Goal: Information Seeking & Learning: Learn about a topic

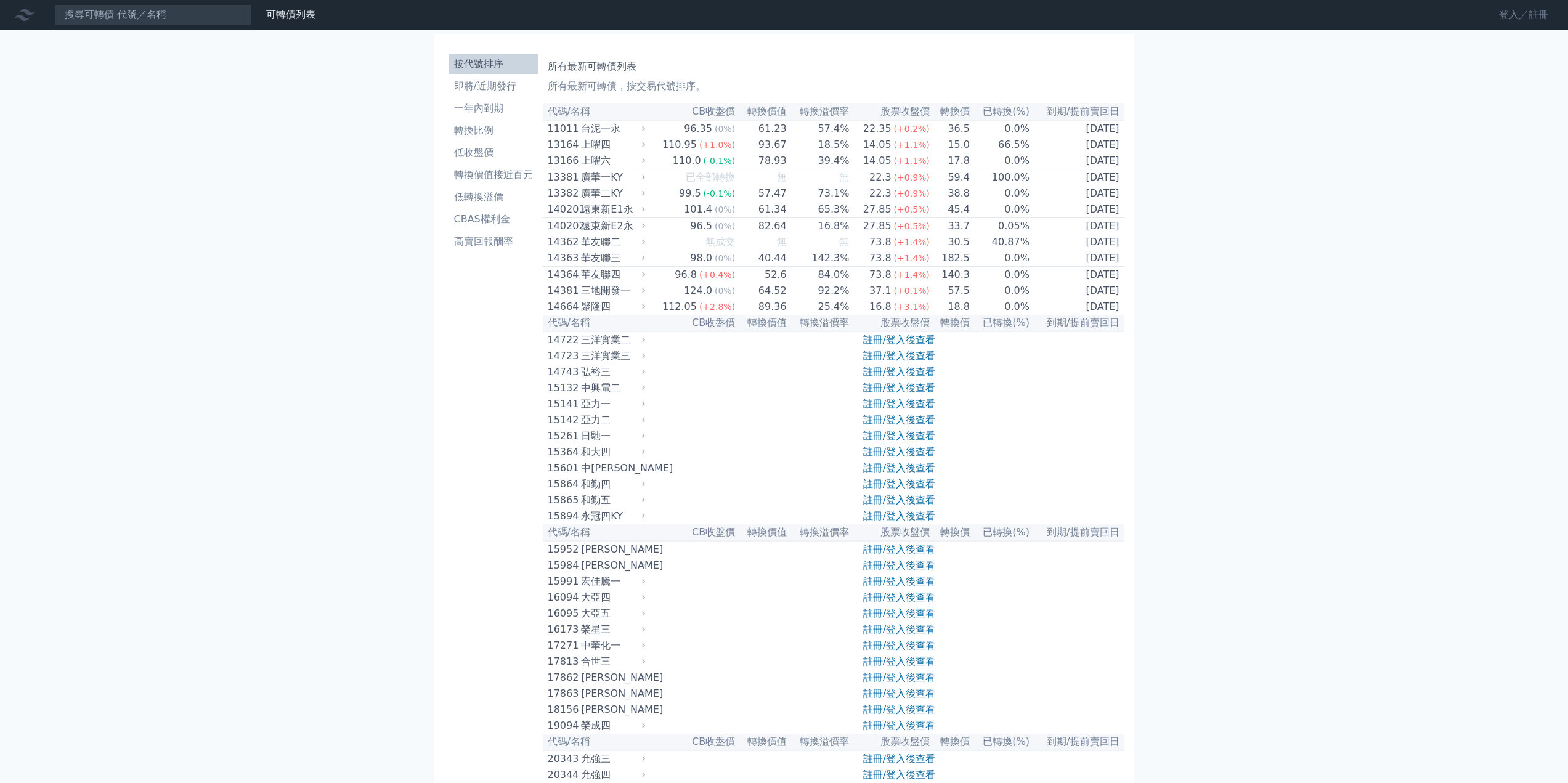
click at [1501, 8] on link "登入／註冊" at bounding box center [1523, 15] width 69 height 20
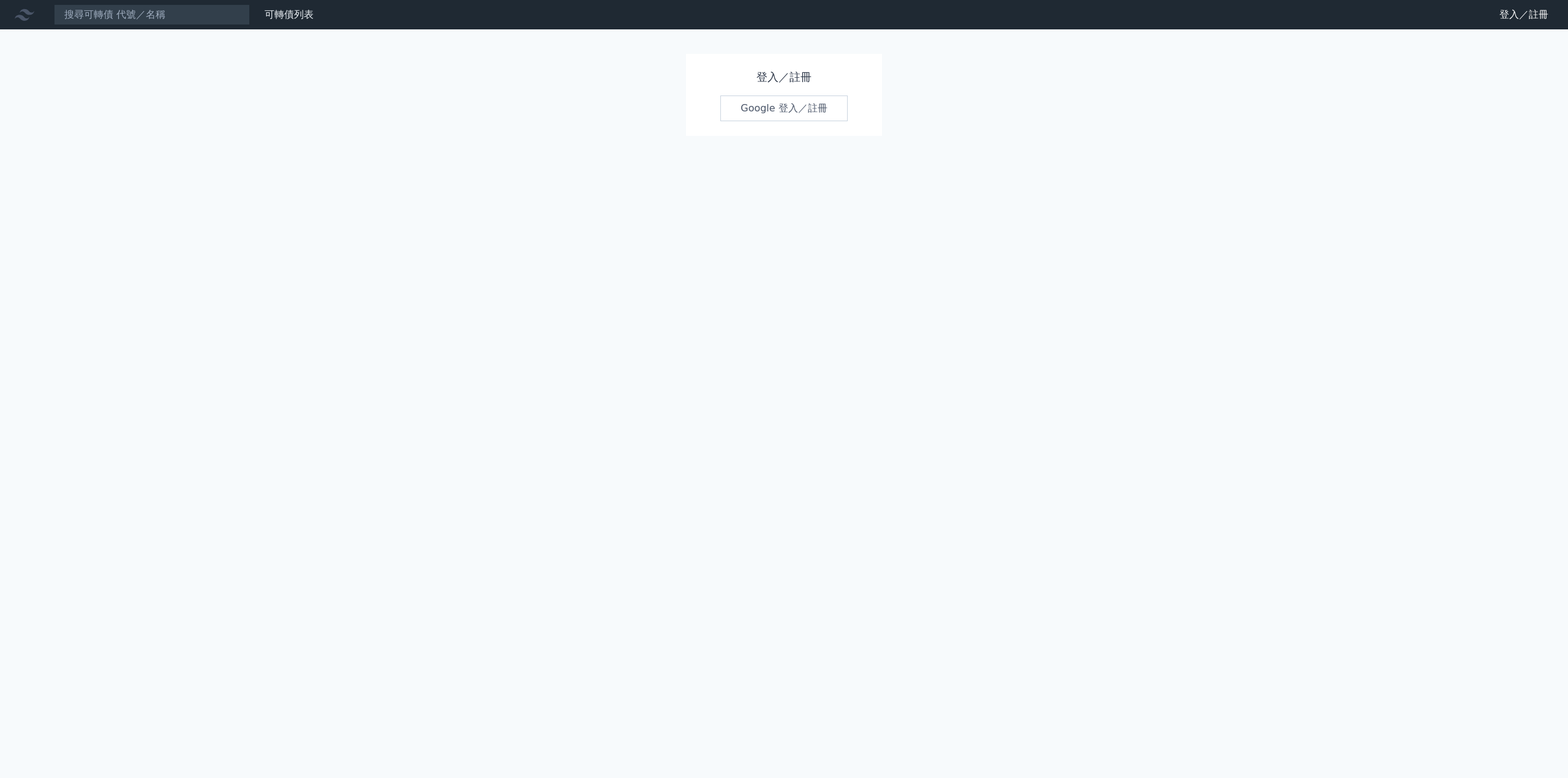
click at [796, 107] on link "Google 登入／註冊" at bounding box center [784, 108] width 127 height 26
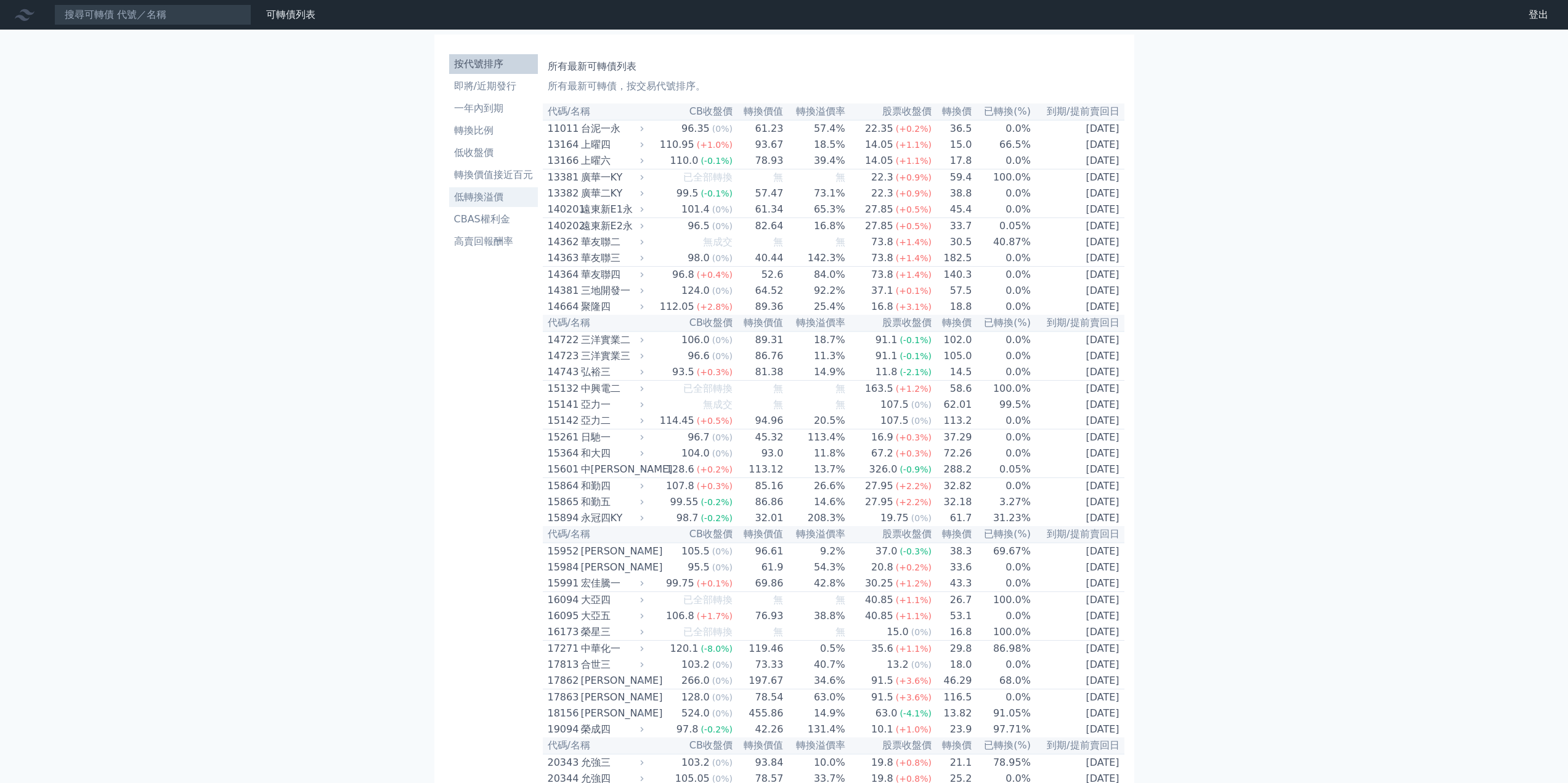
click at [510, 204] on li "低轉換溢價" at bounding box center [493, 197] width 89 height 15
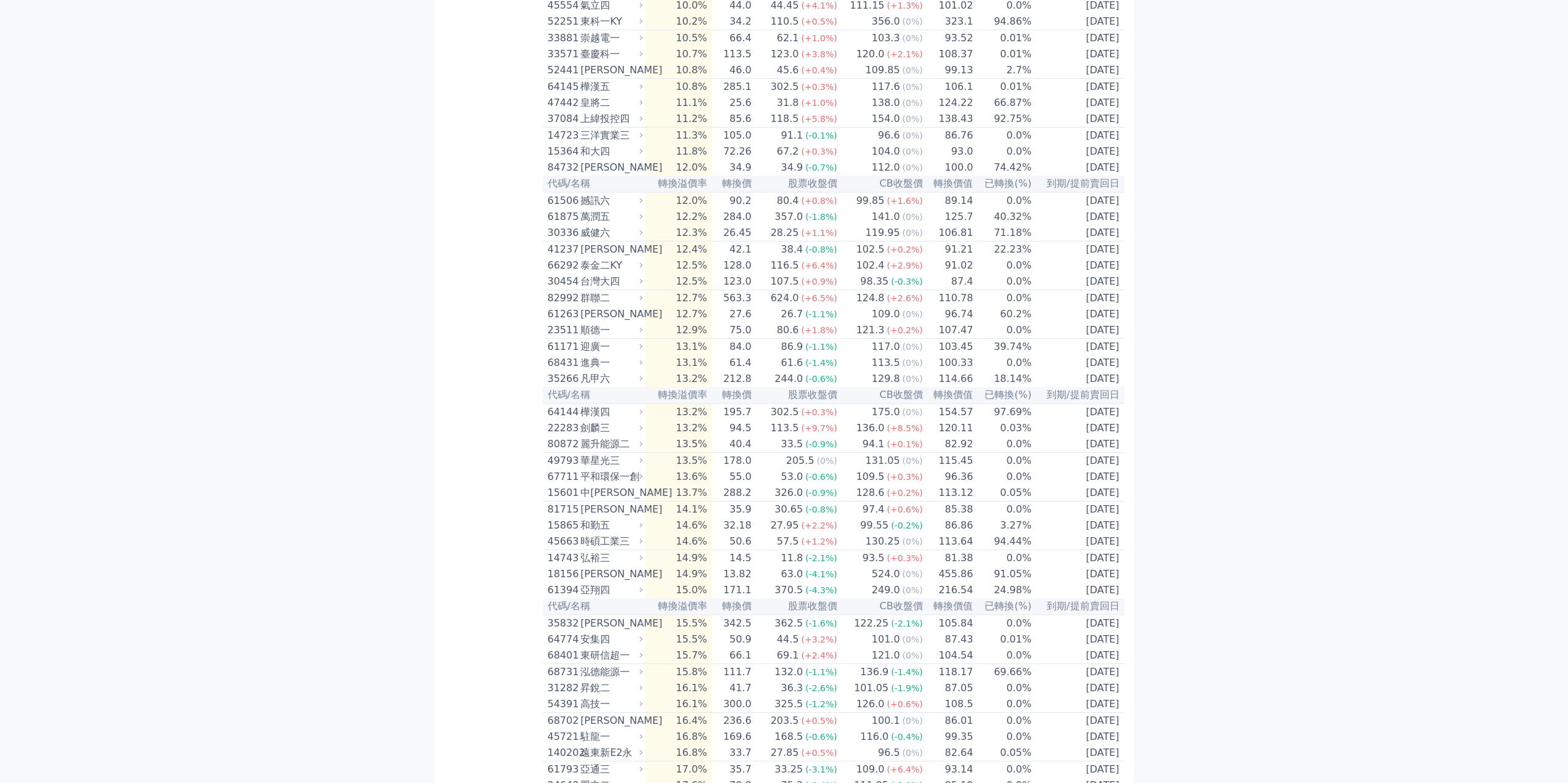
scroll to position [1603, 0]
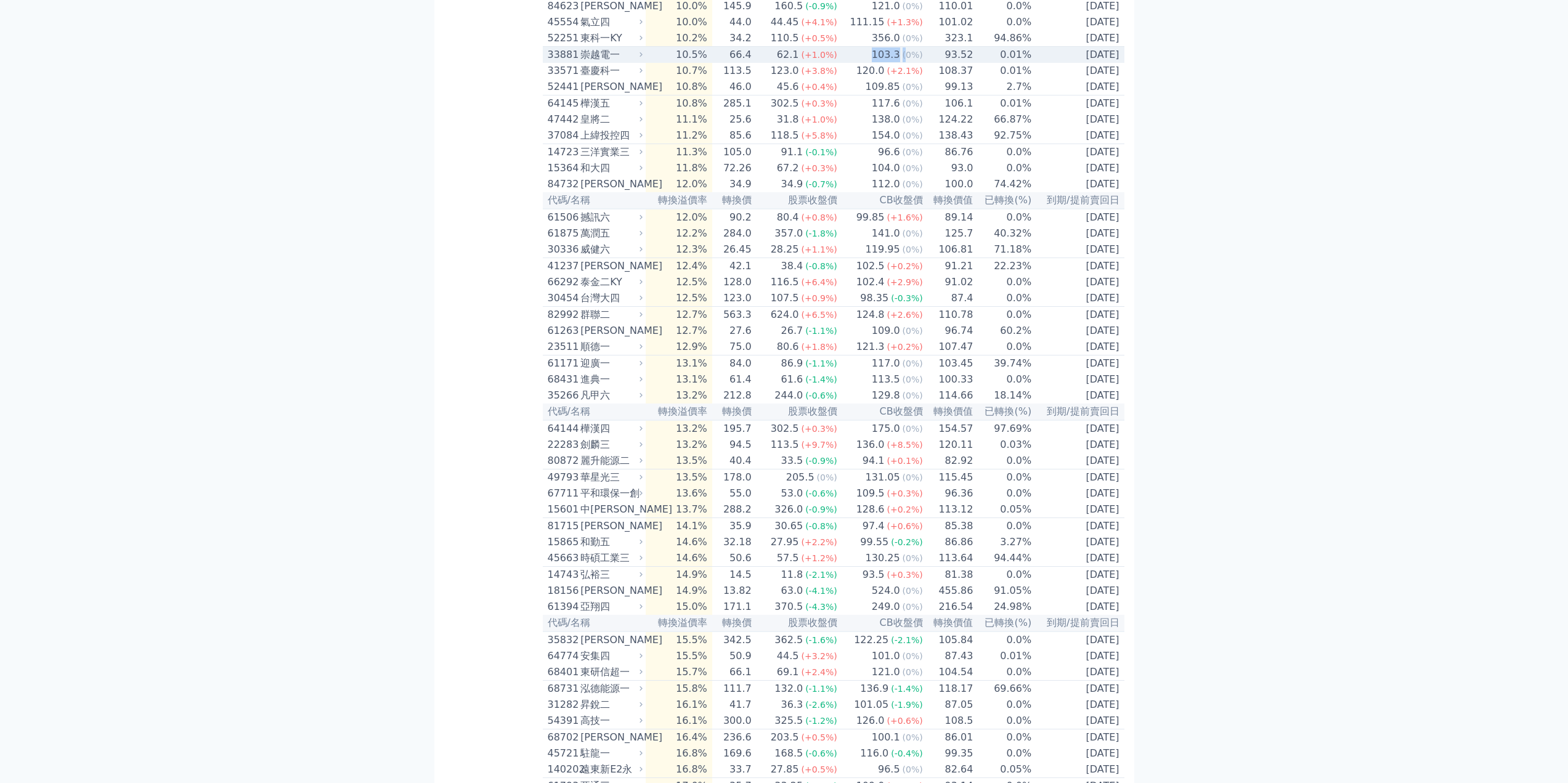
drag, startPoint x: 867, startPoint y: 175, endPoint x: 901, endPoint y: 174, distance: 34.0
click at [901, 63] on td "103.3 (0%)" at bounding box center [880, 55] width 86 height 17
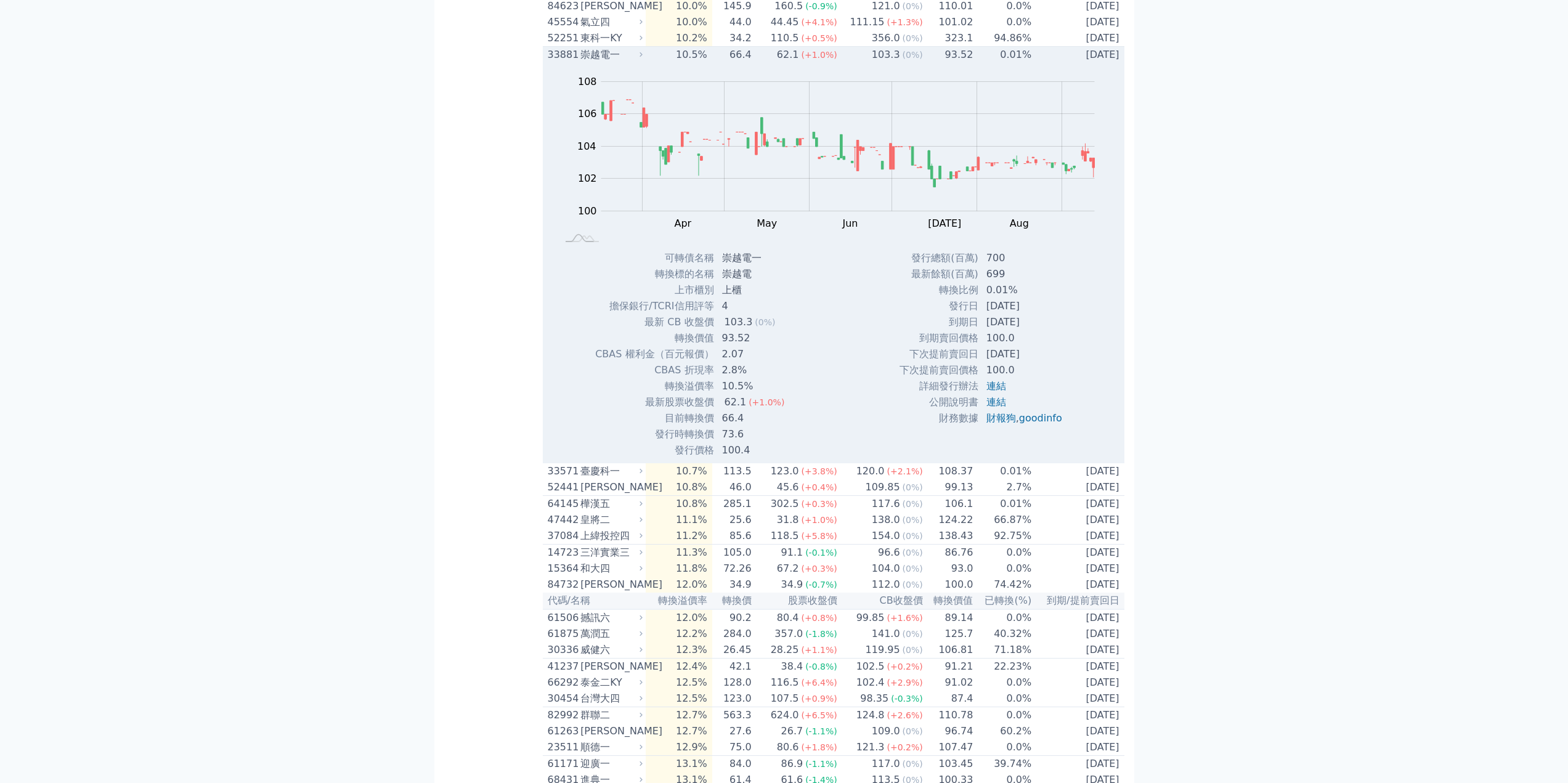
click at [645, 62] on div "33881 崇越電一" at bounding box center [597, 55] width 98 height 15
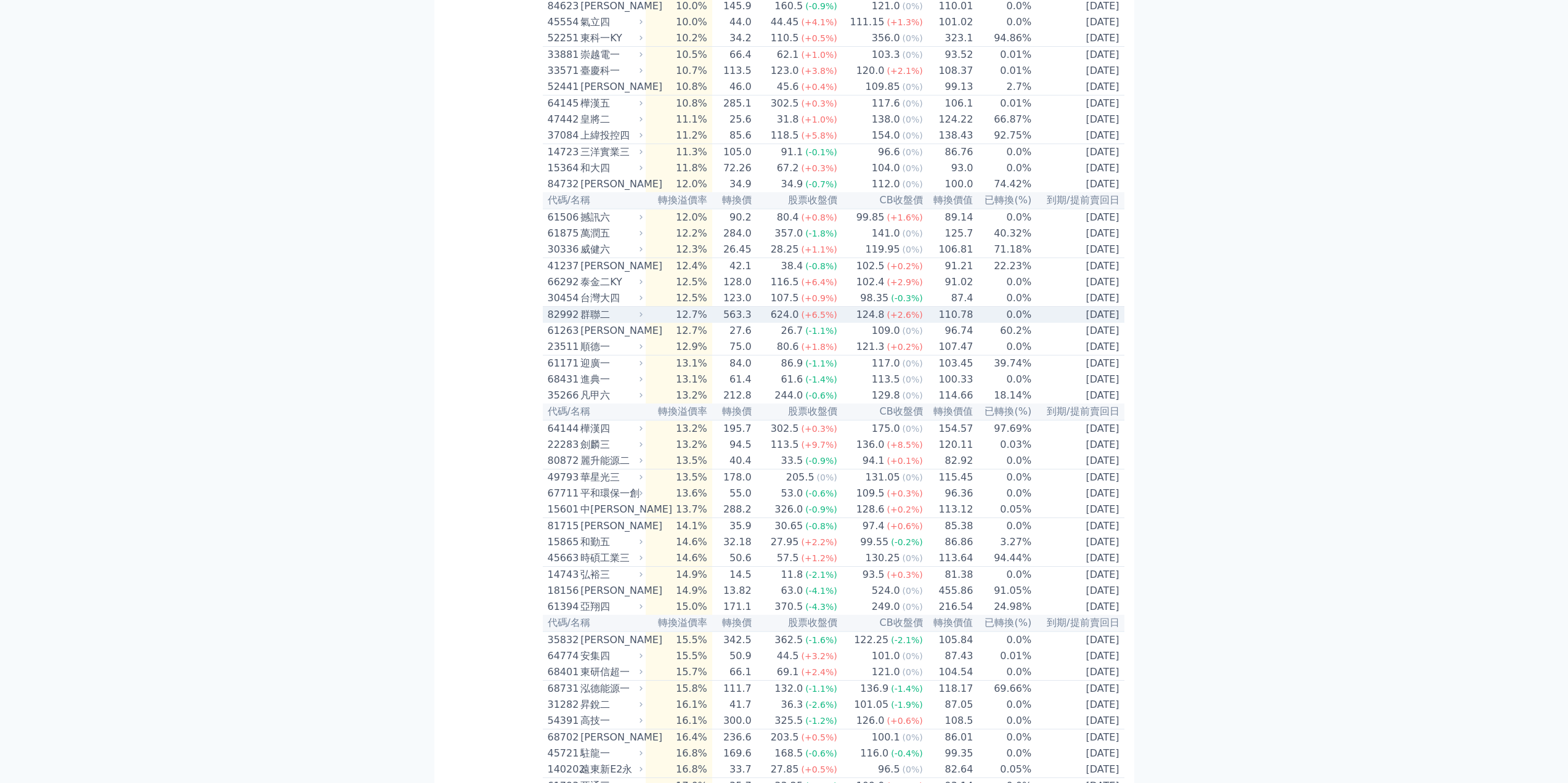
click at [644, 319] on icon at bounding box center [641, 315] width 8 height 8
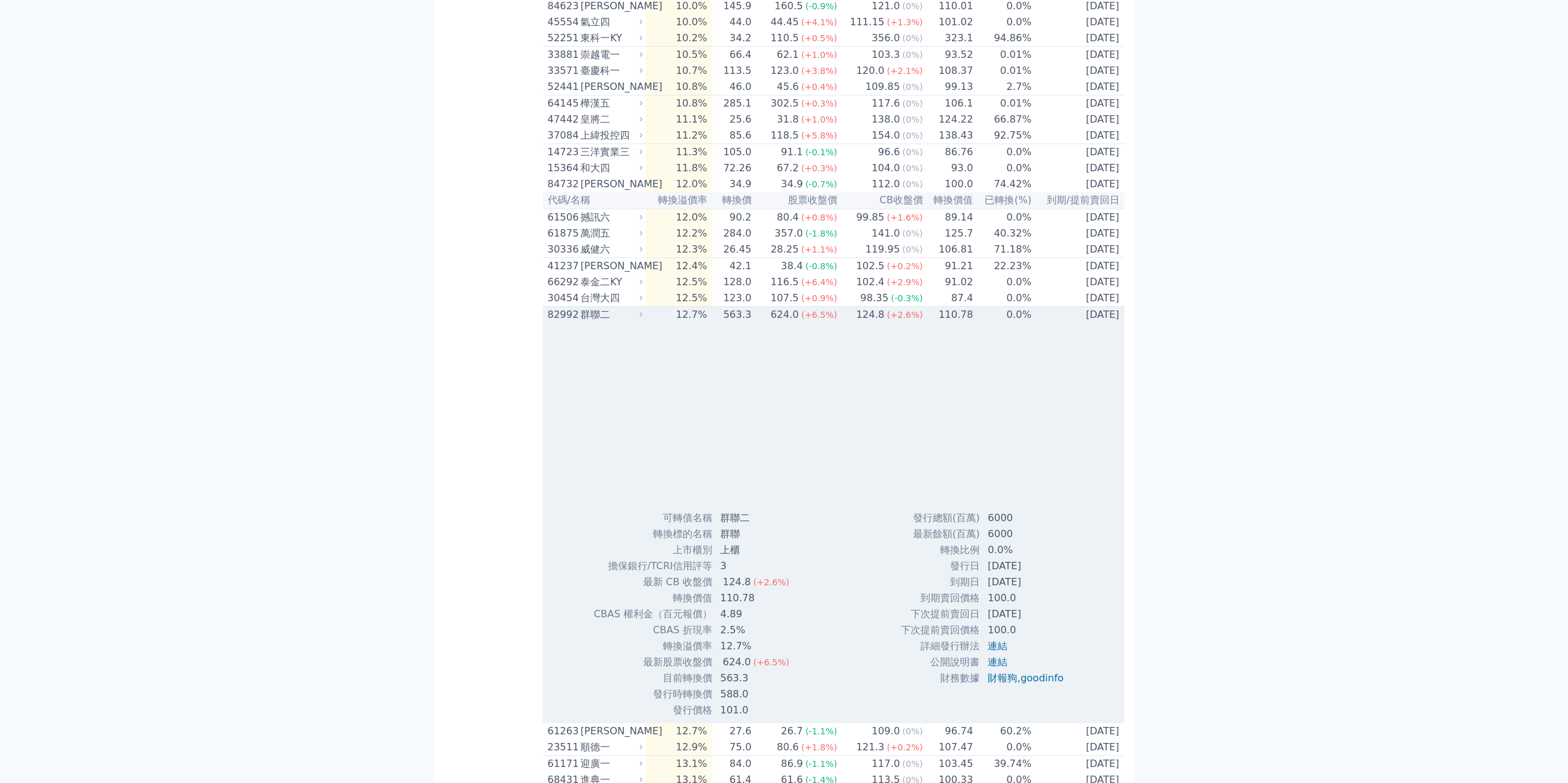
click at [644, 319] on icon at bounding box center [641, 315] width 8 height 8
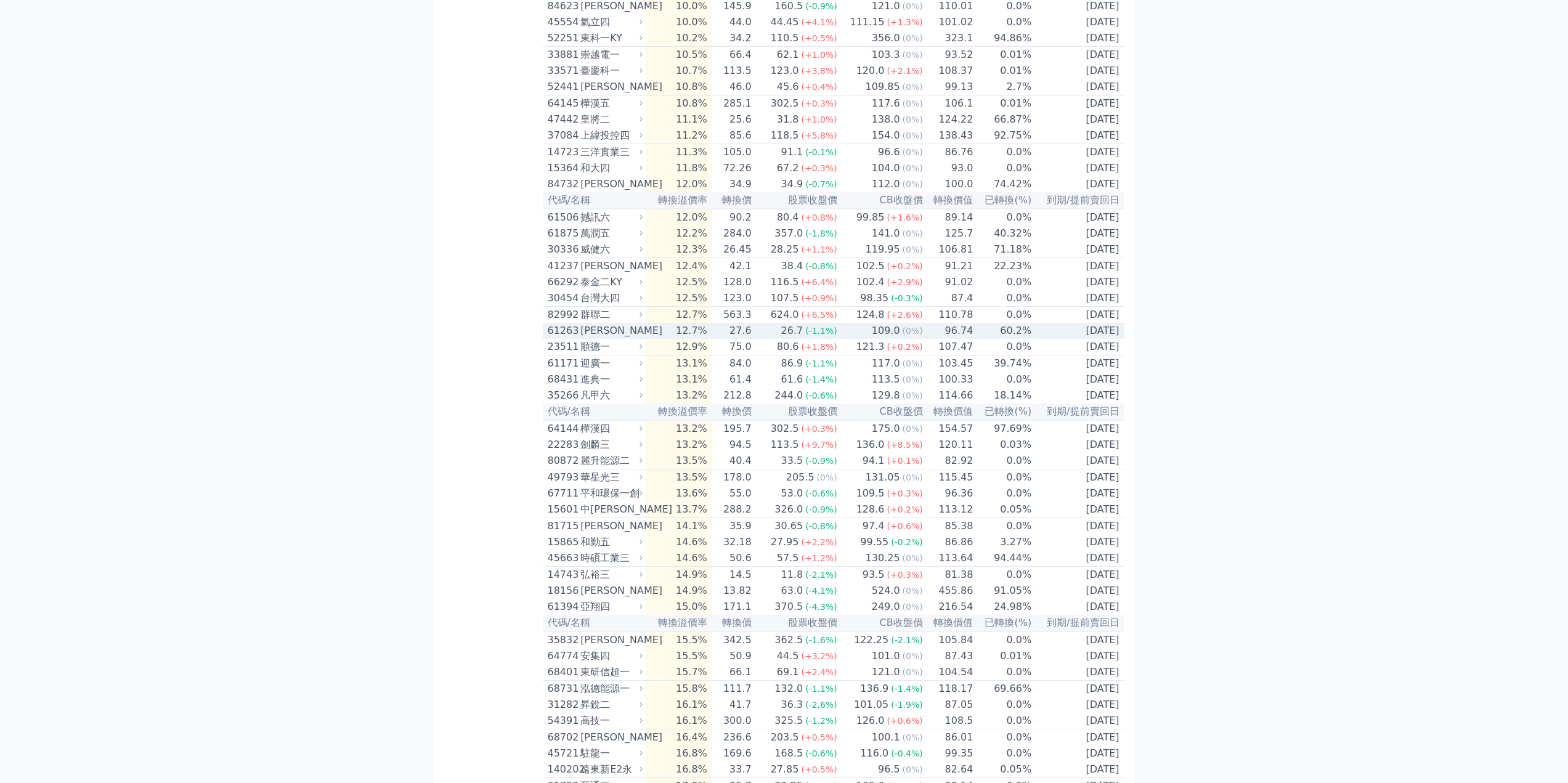
click at [700, 339] on td "12.7%" at bounding box center [678, 331] width 66 height 16
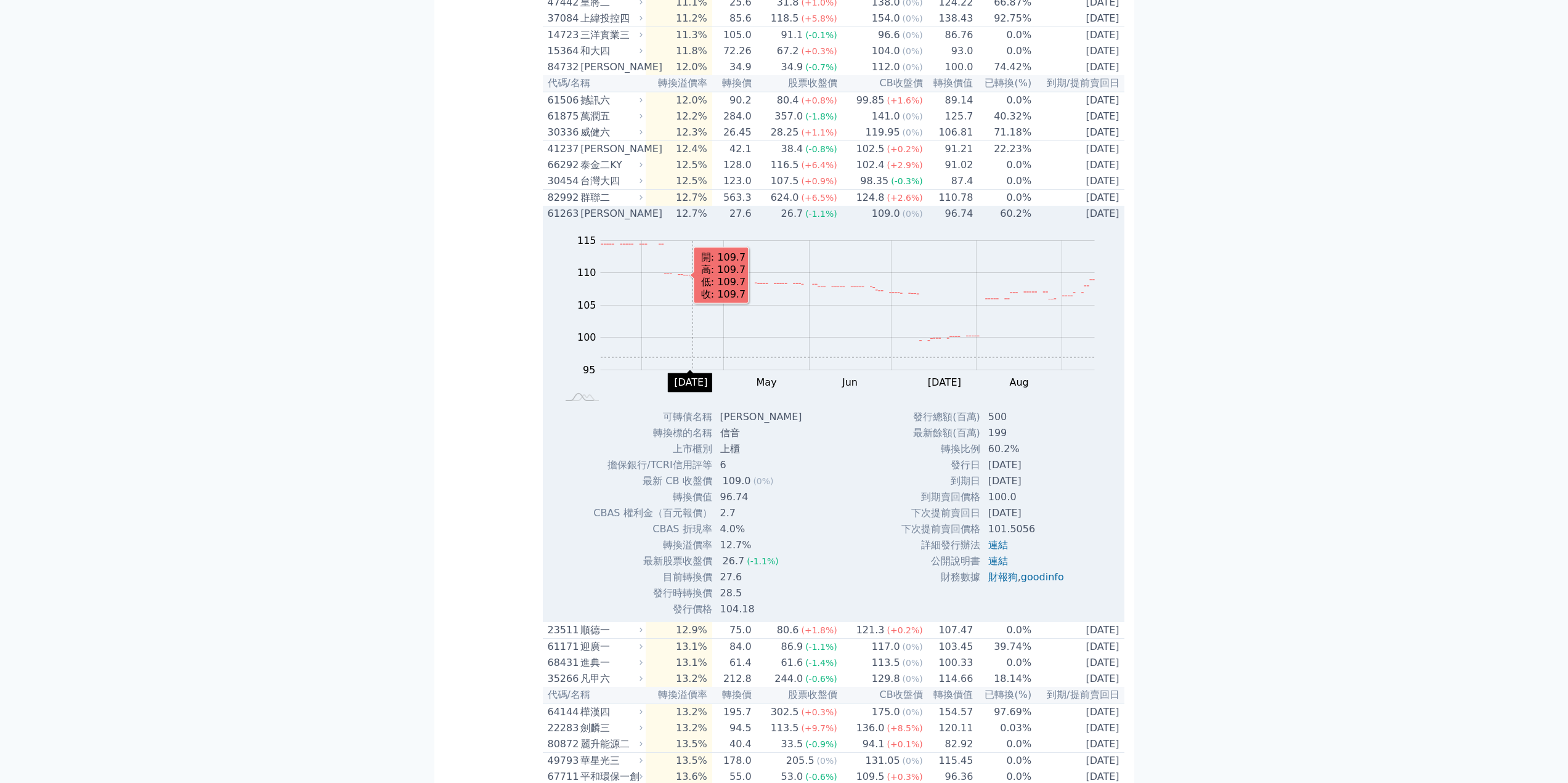
scroll to position [1726, 0]
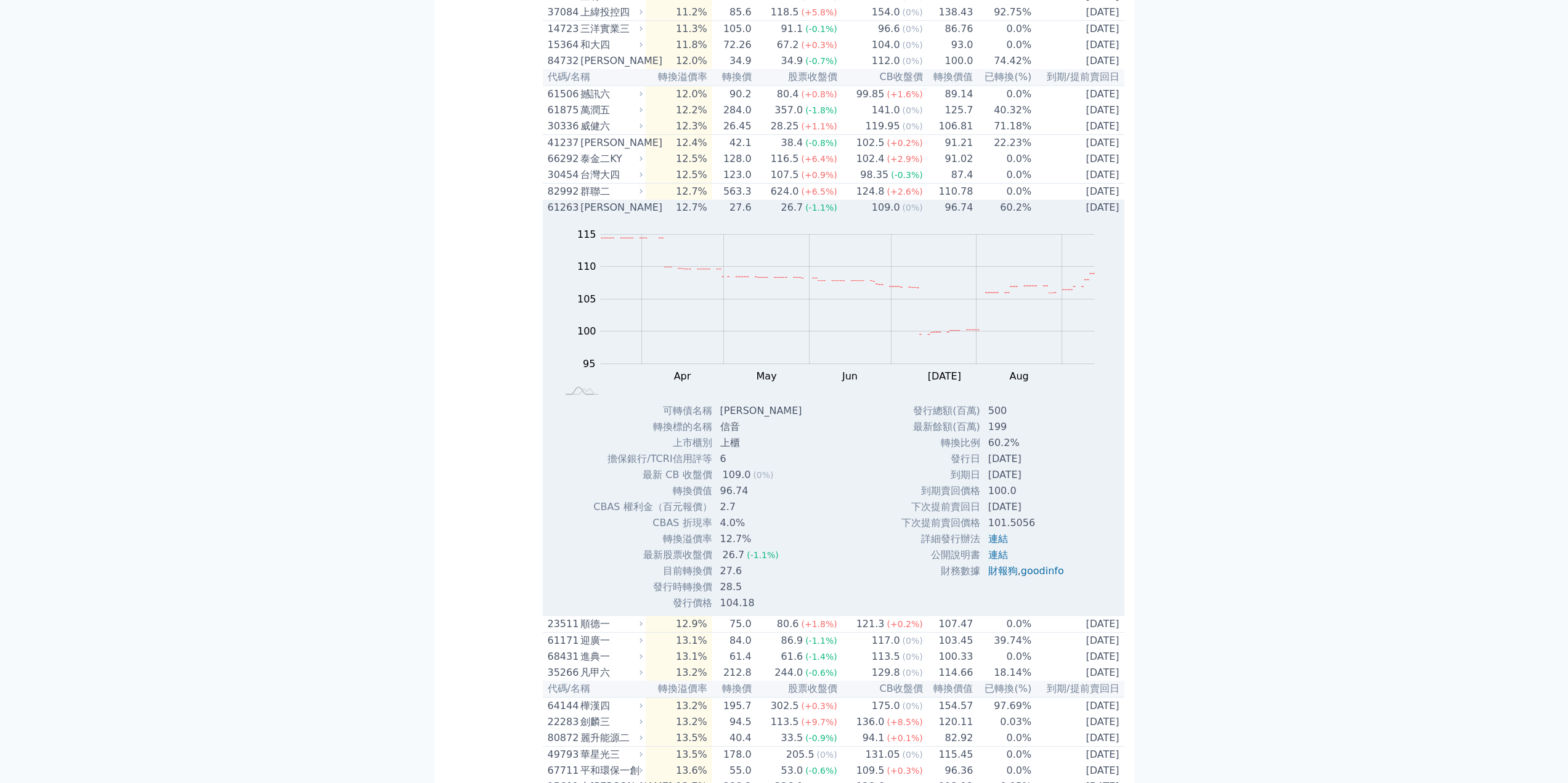
click at [640, 215] on div "[PERSON_NAME]" at bounding box center [610, 207] width 60 height 15
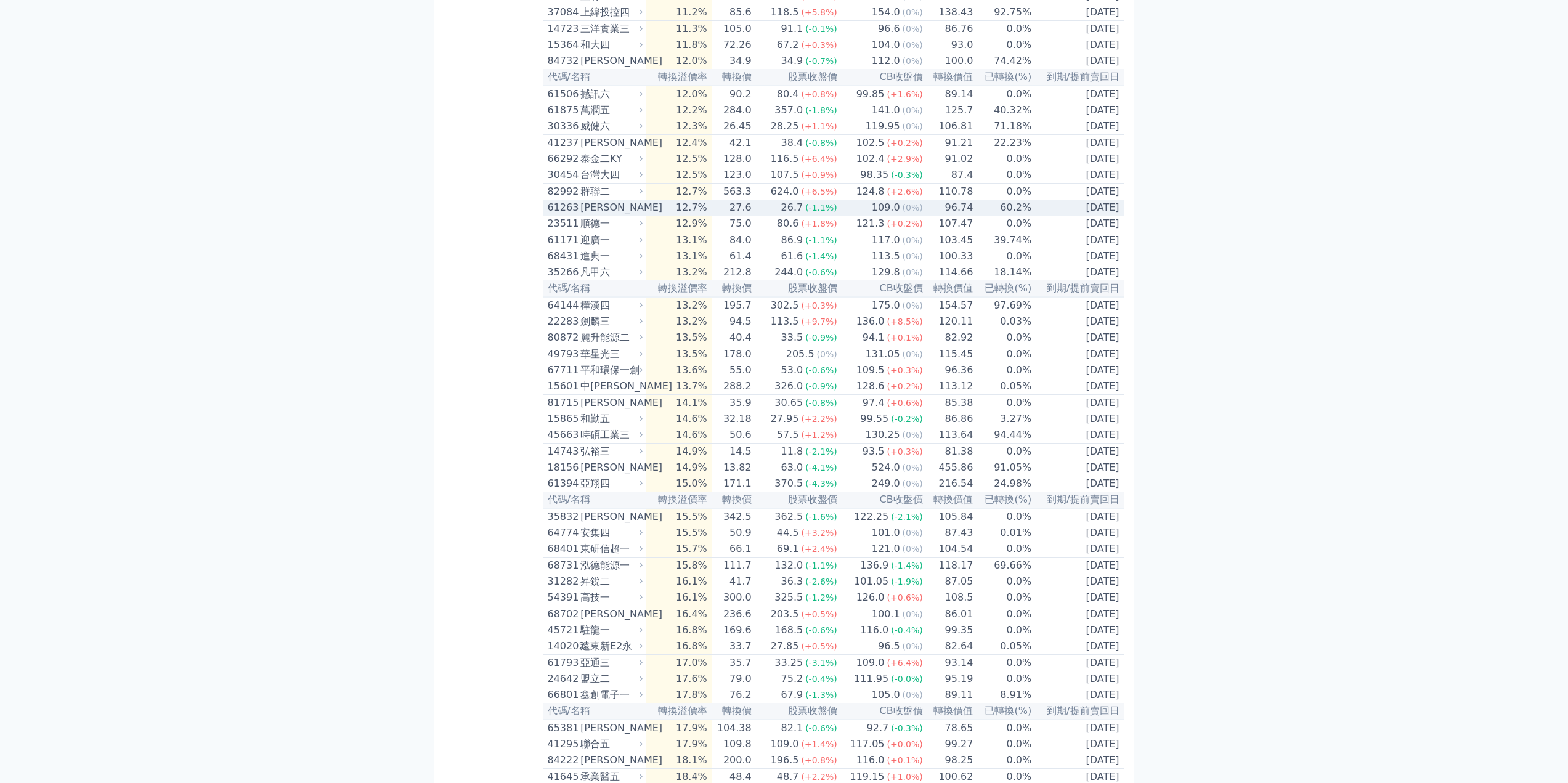
click at [794, 215] on div "26.7" at bounding box center [792, 207] width 27 height 15
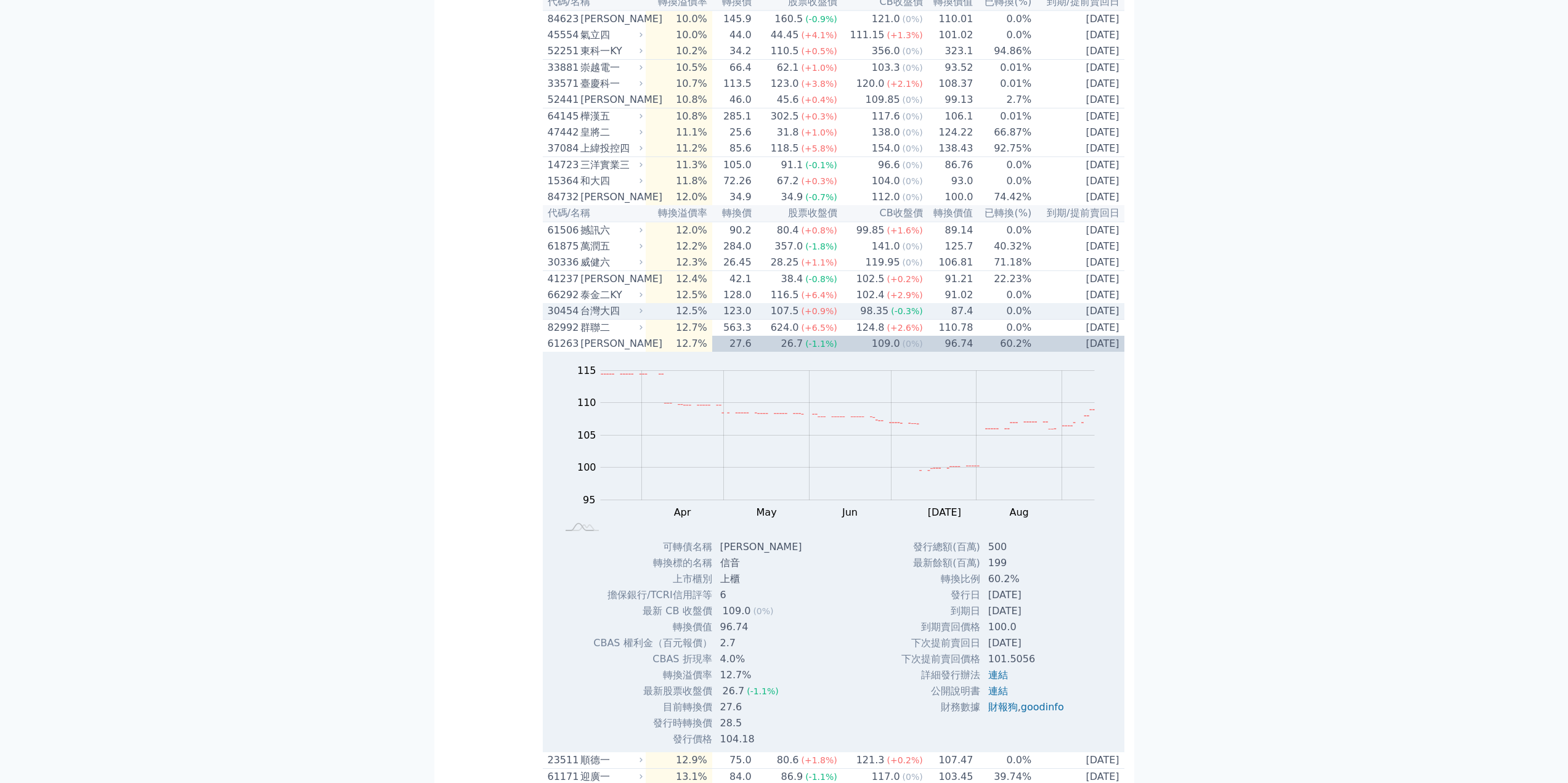
scroll to position [1664, 0]
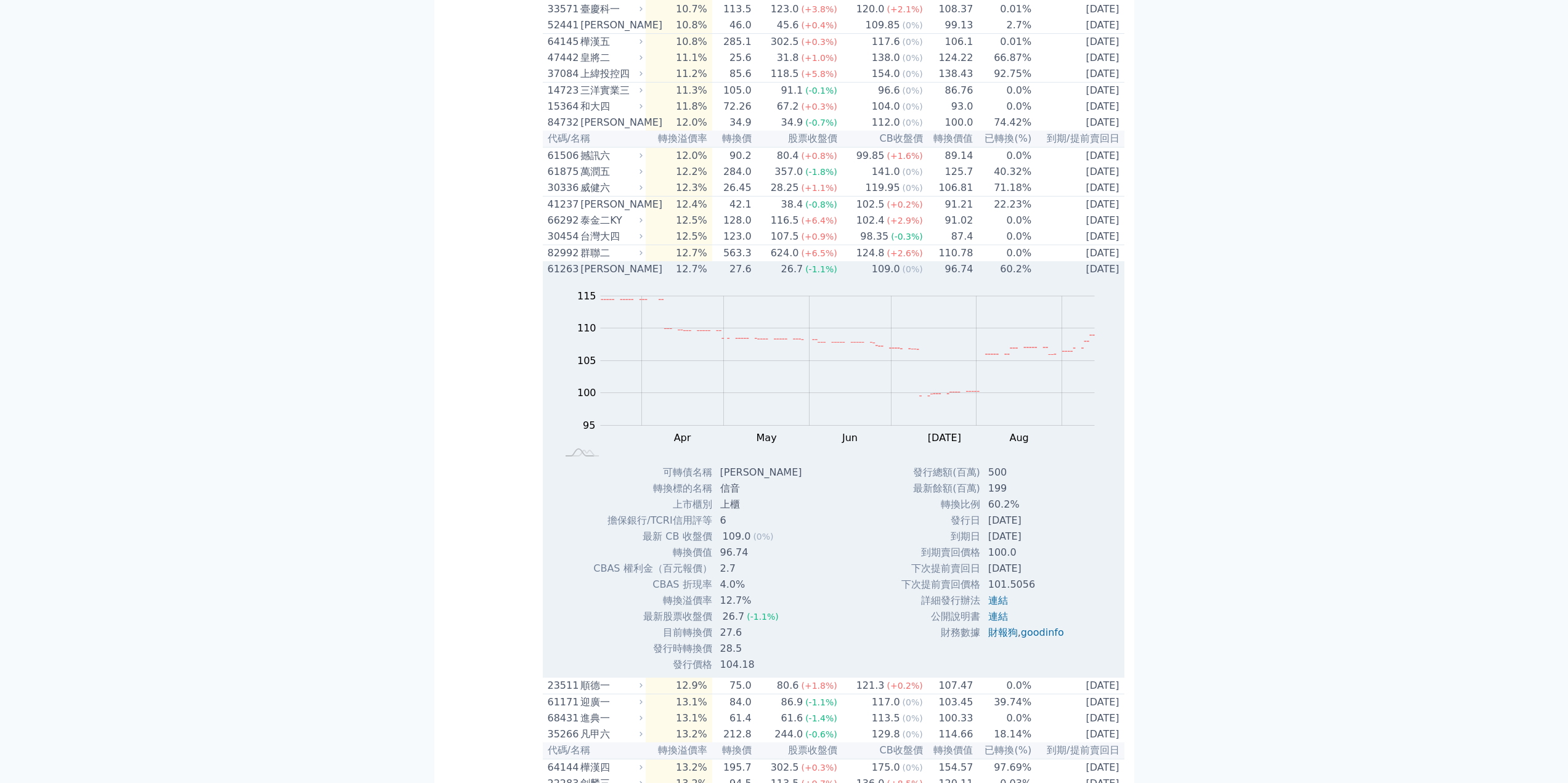
drag, startPoint x: 620, startPoint y: 406, endPoint x: 624, endPoint y: 396, distance: 10.8
click at [629, 277] on div "[PERSON_NAME]" at bounding box center [610, 269] width 60 height 15
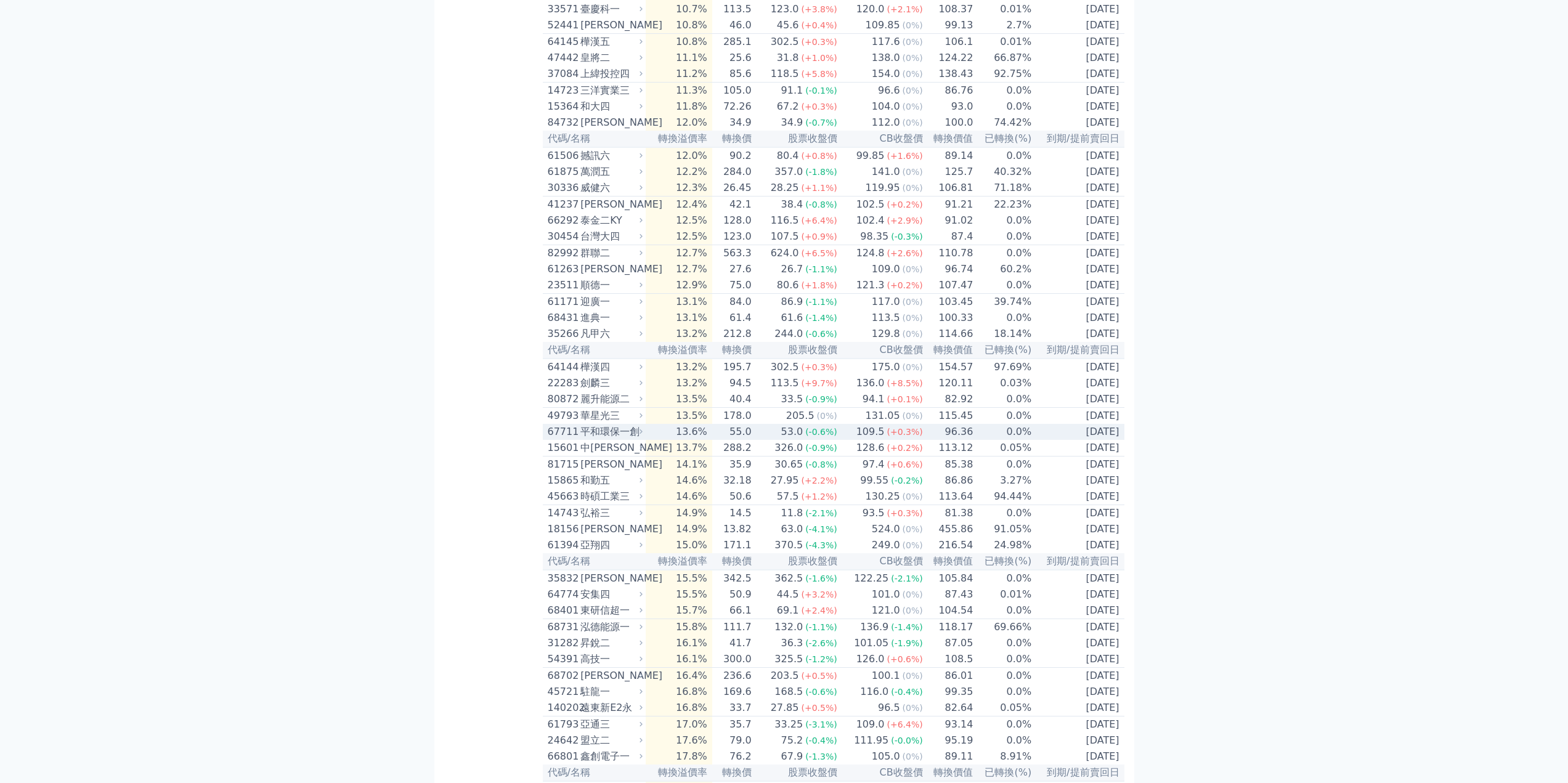
click at [638, 440] on div "平和環保一創" at bounding box center [610, 432] width 60 height 15
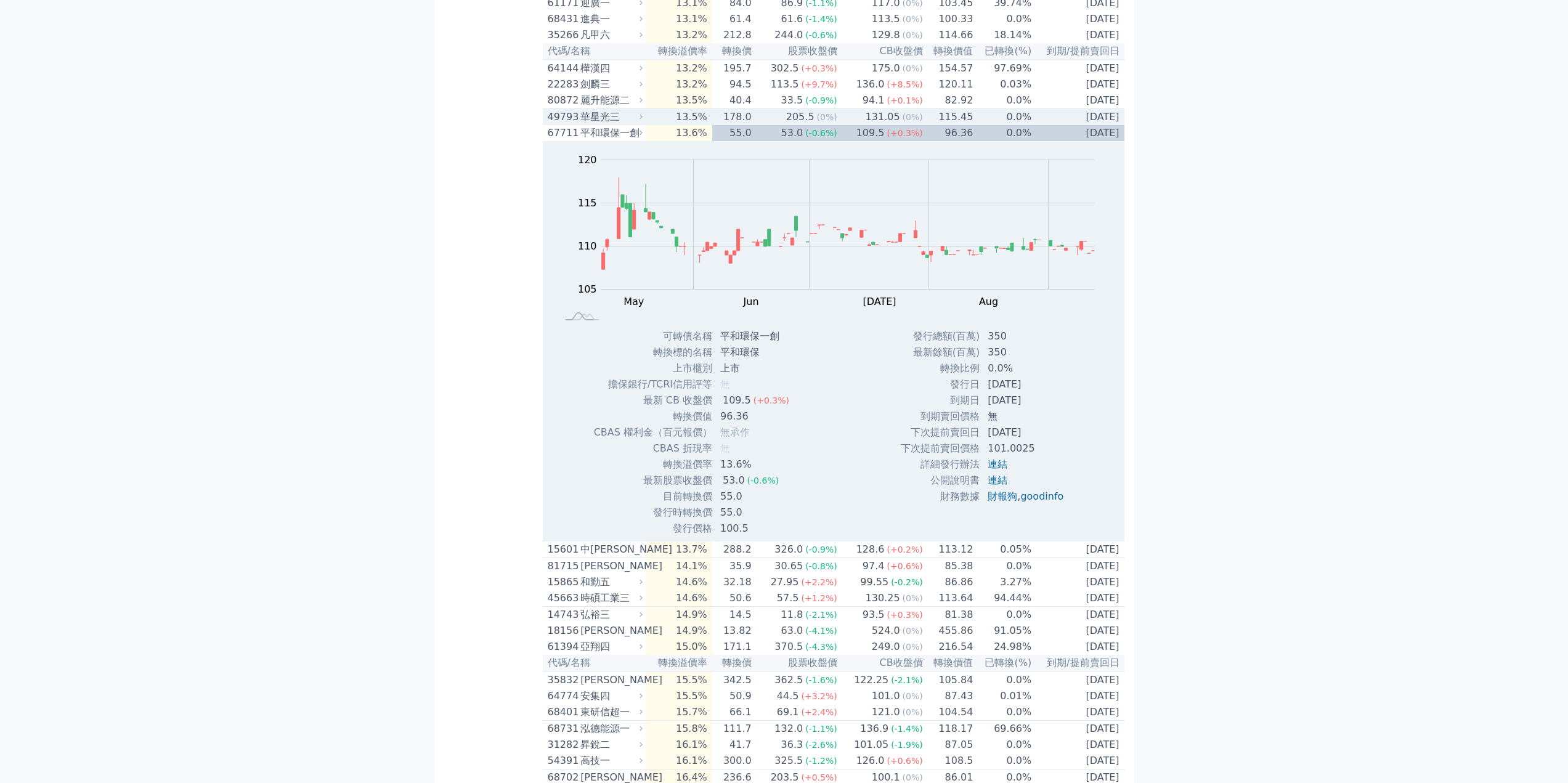
scroll to position [1972, 0]
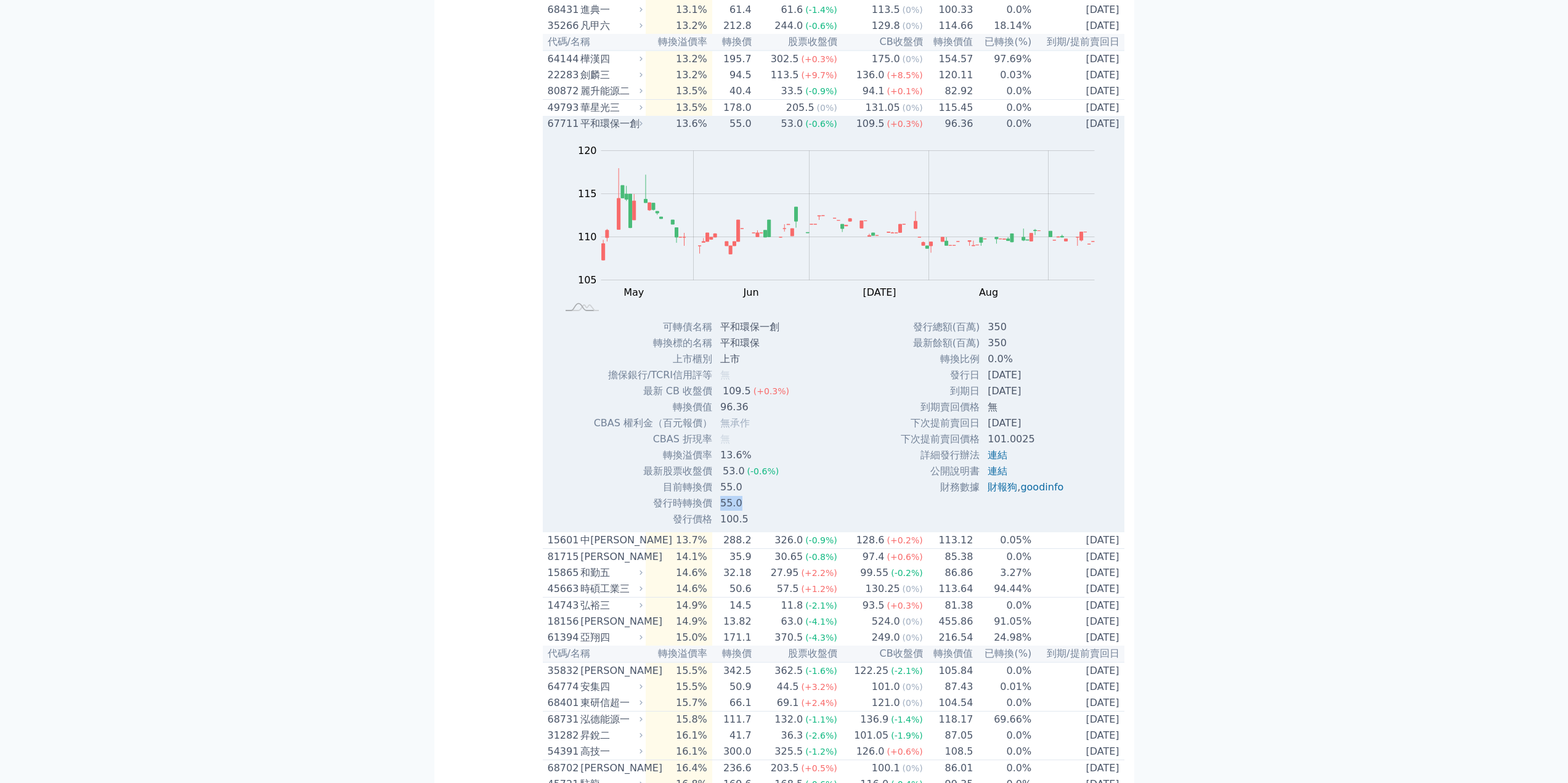
drag, startPoint x: 722, startPoint y: 656, endPoint x: 769, endPoint y: 656, distance: 47.0
click at [769, 511] on td "55.0" at bounding box center [756, 503] width 87 height 16
drag, startPoint x: 719, startPoint y: 640, endPoint x: 747, endPoint y: 638, distance: 28.1
click at [747, 496] on td "55.0" at bounding box center [756, 487] width 87 height 16
click at [986, 132] on td "0.0%" at bounding box center [1003, 123] width 58 height 16
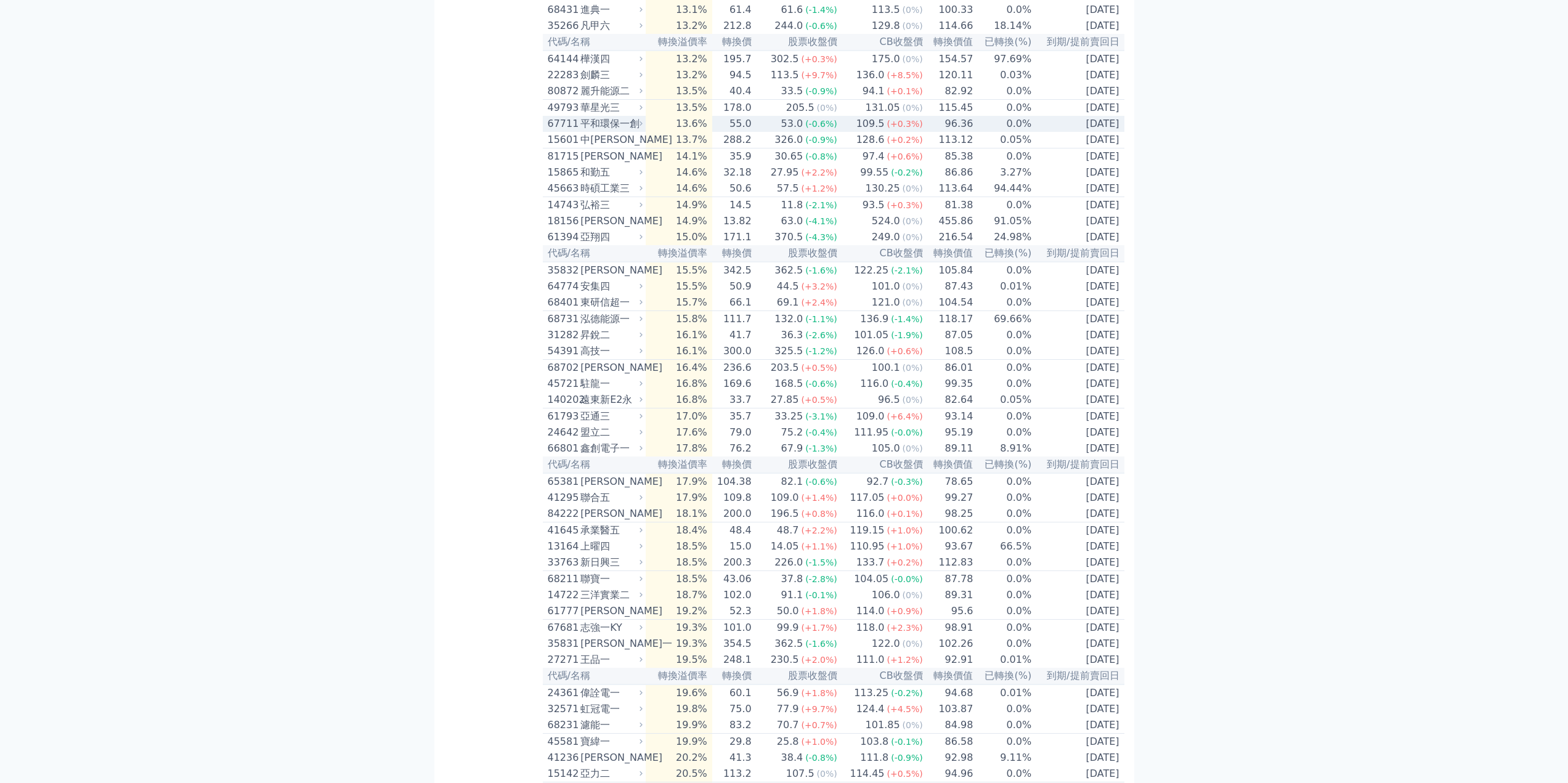
click at [986, 132] on td "0.0%" at bounding box center [1003, 123] width 58 height 16
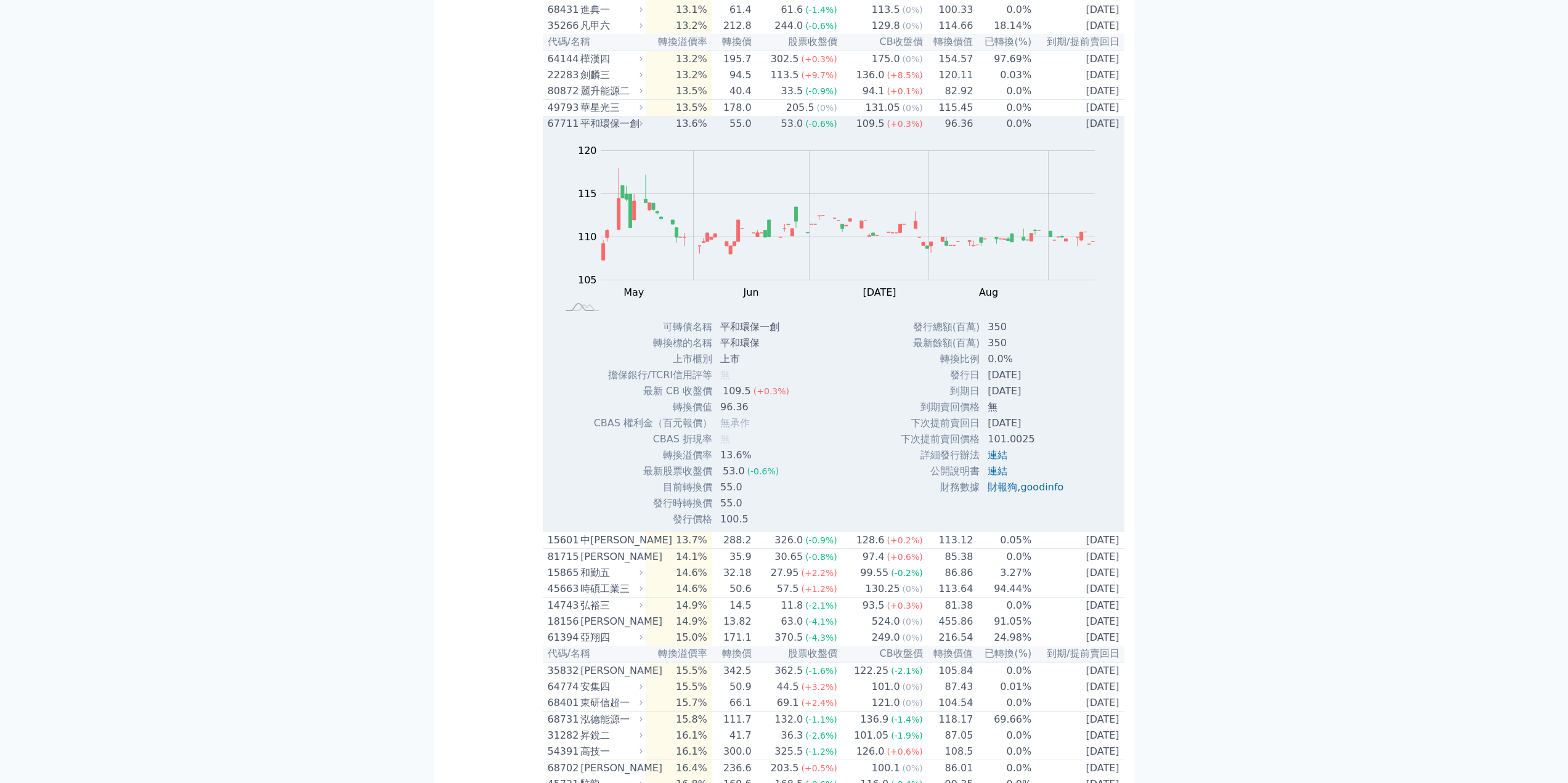
click at [884, 132] on div "109.5" at bounding box center [870, 124] width 33 height 15
